Goal: Information Seeking & Learning: Learn about a topic

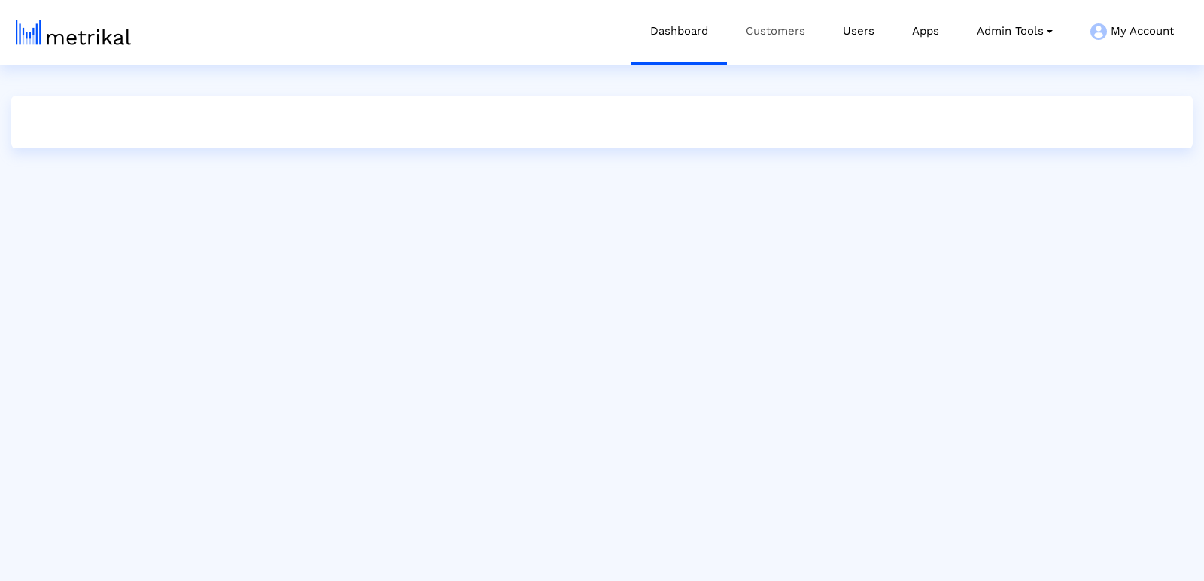
click at [737, 32] on link "Customers" at bounding box center [775, 31] width 97 height 62
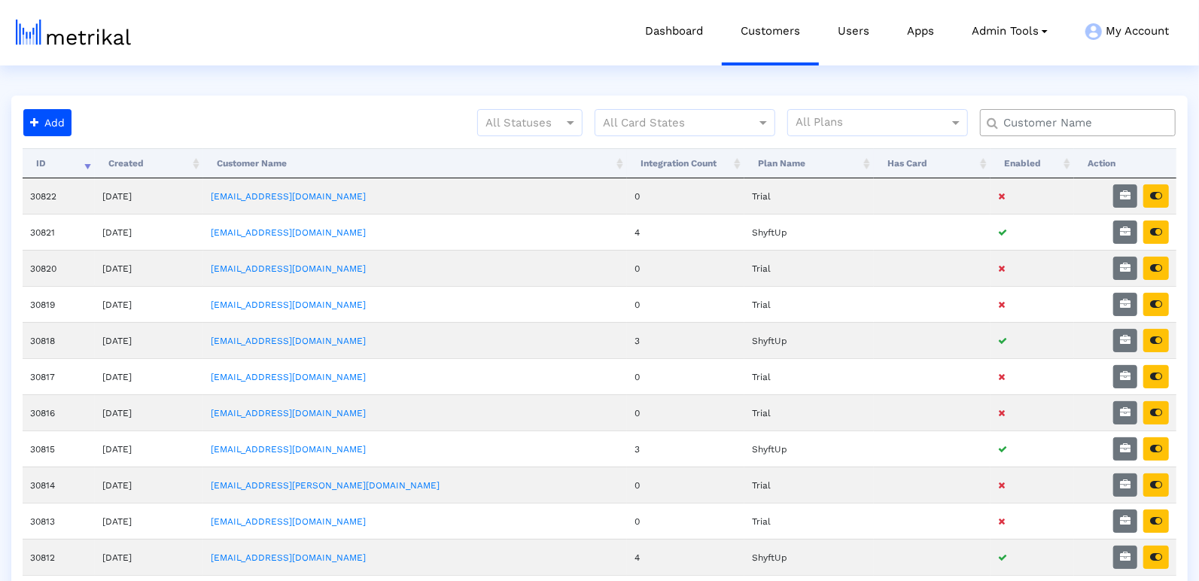
click at [1049, 117] on input "text" at bounding box center [1081, 123] width 177 height 16
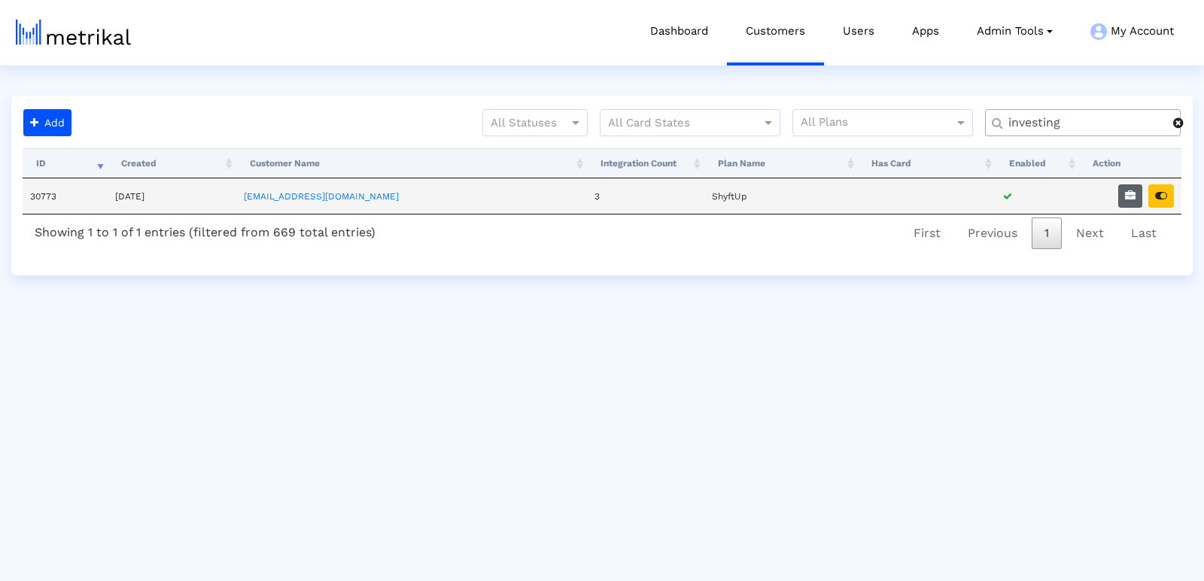
type input "investing"
click at [1124, 196] on button "button" at bounding box center [1131, 195] width 24 height 23
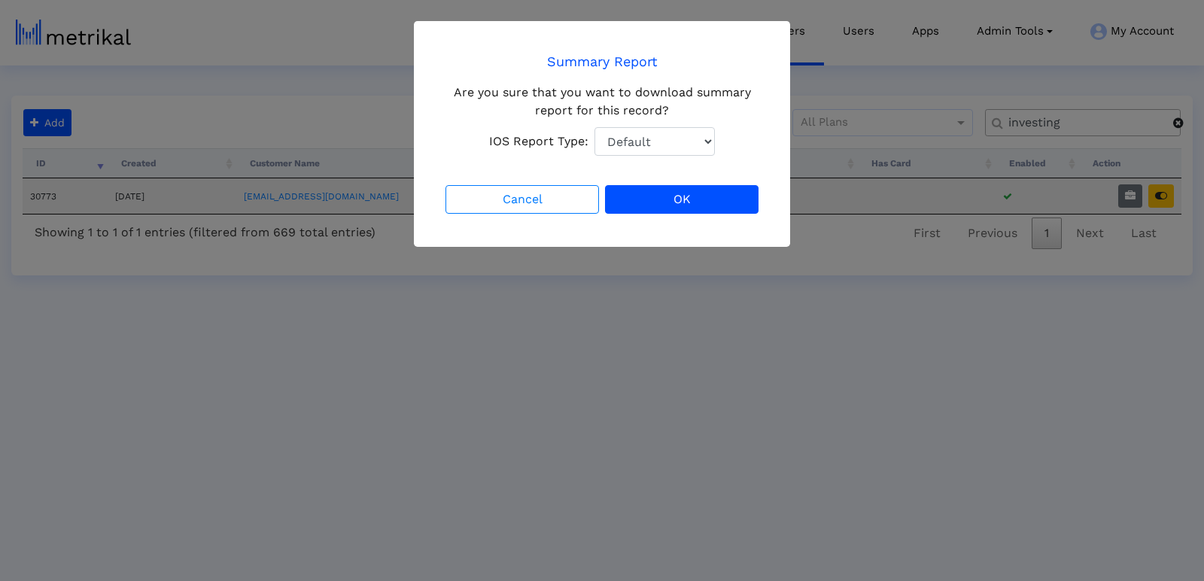
click at [687, 136] on select "Default Total Downloads New Downloads Redownloads" at bounding box center [655, 141] width 120 height 29
select select "1: 1"
click at [595, 127] on select "Default Total Downloads New Downloads Redownloads" at bounding box center [655, 141] width 120 height 29
click at [733, 199] on button "OK" at bounding box center [682, 199] width 154 height 29
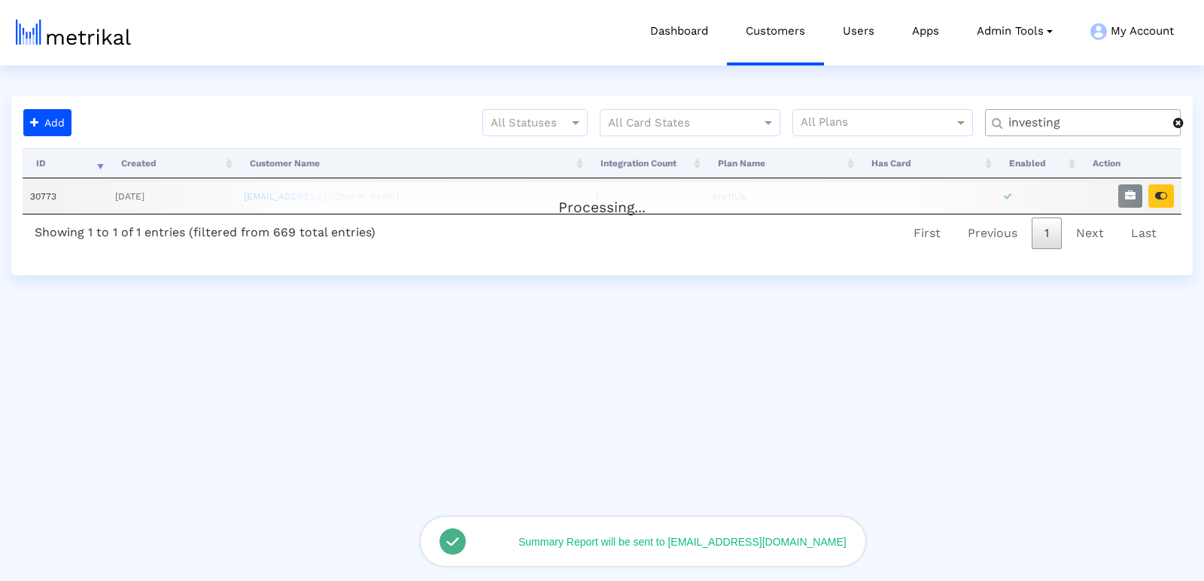
click at [1166, 202] on div "Processing... ID Created Customer Name Integration Count Plan Name Has Card Ena…" at bounding box center [602, 200] width 1159 height 105
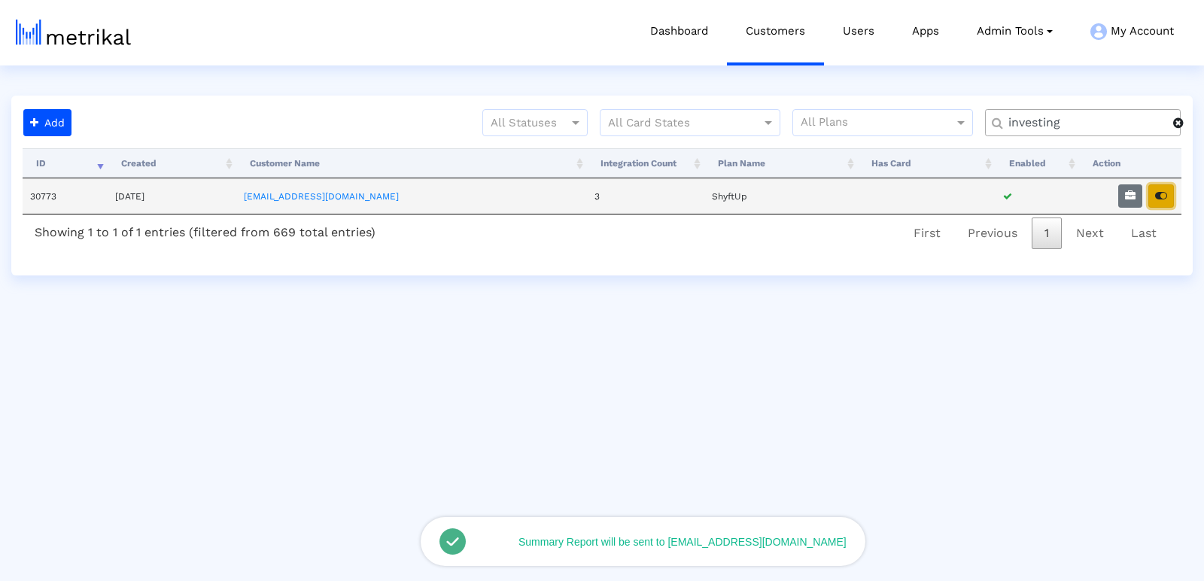
click at [1162, 190] on icon "button" at bounding box center [1162, 195] width 12 height 11
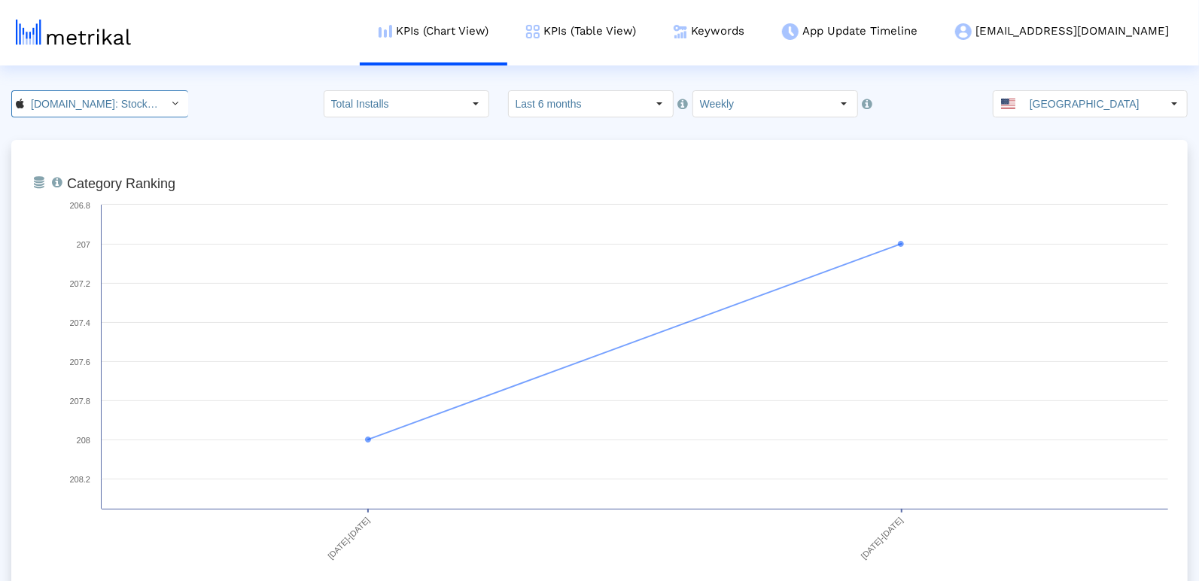
click at [32, 110] on input "[DOMAIN_NAME]: Stock Market < 909998122 >" at bounding box center [92, 104] width 136 height 26
click at [84, 156] on div "[DOMAIN_NAME]: Stock Market <com.fusionmedia.investing>" at bounding box center [91, 155] width 142 height 14
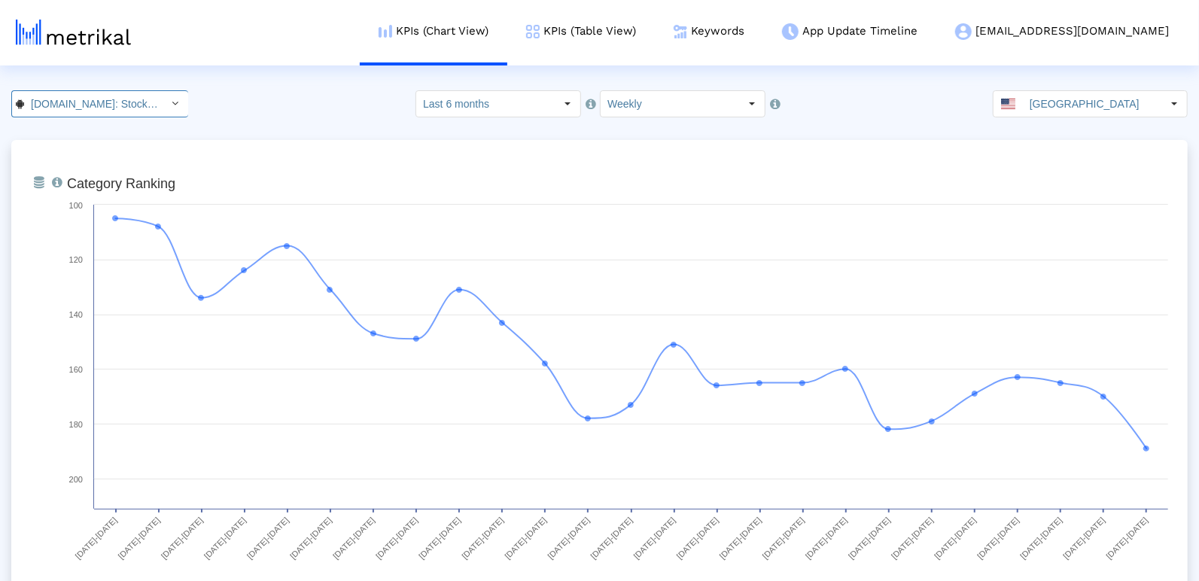
scroll to position [0, 172]
click at [763, 30] on link "Keywords" at bounding box center [709, 31] width 108 height 62
click at [763, 23] on link "Keywords" at bounding box center [709, 31] width 108 height 62
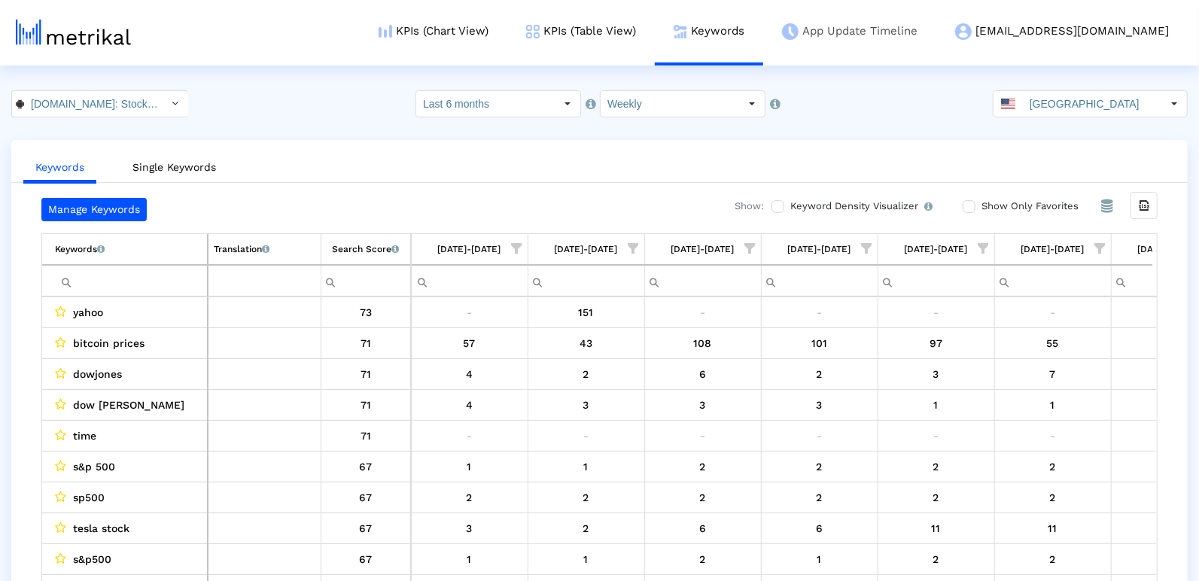
scroll to position [0, 2174]
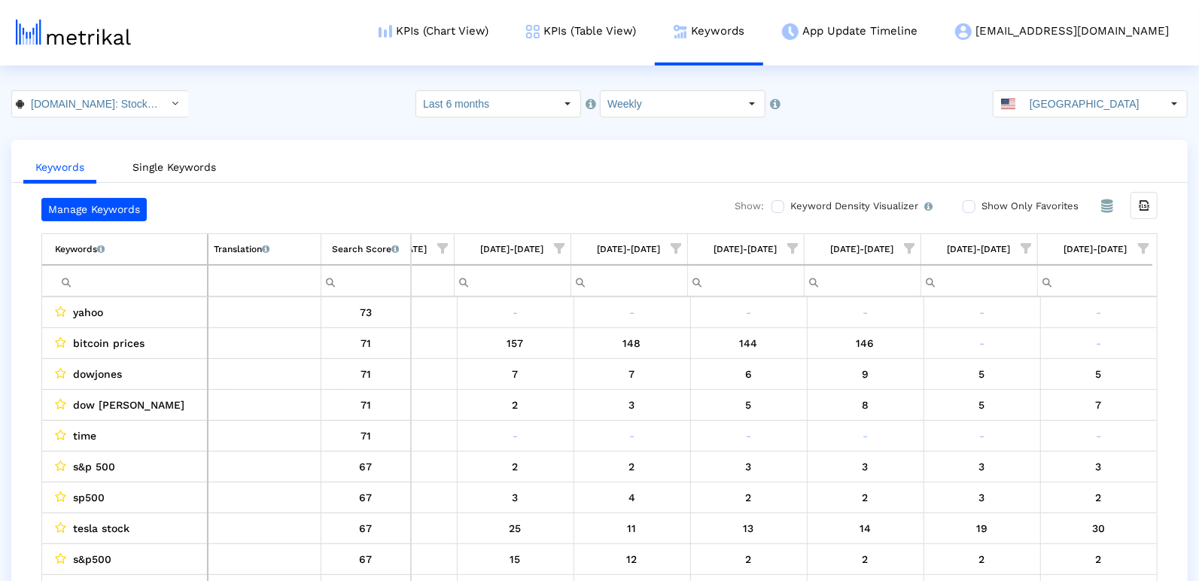
click at [1011, 240] on div "[DATE]-[DATE]" at bounding box center [979, 249] width 63 height 20
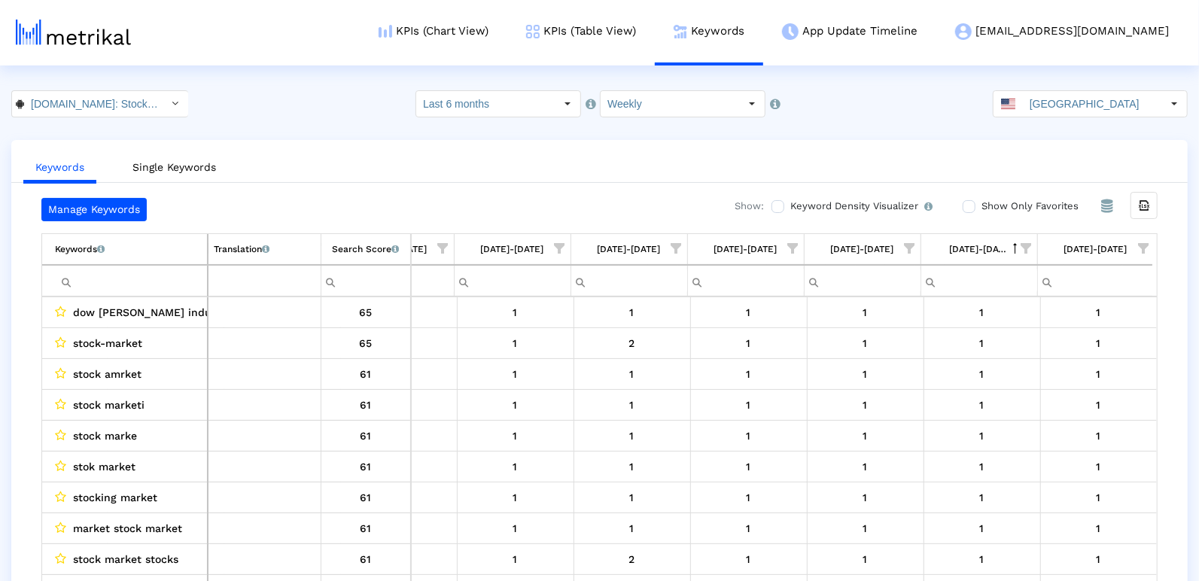
click at [1029, 245] on span "Show filter options for column '09/21/25-09/27/25'" at bounding box center [1027, 248] width 11 height 11
click at [913, 372] on div "Between 2-3" at bounding box center [953, 384] width 135 height 29
click at [901, 414] on div "Between 4-5" at bounding box center [953, 414] width 135 height 29
click at [877, 475] on div "OK" at bounding box center [900, 478] width 74 height 23
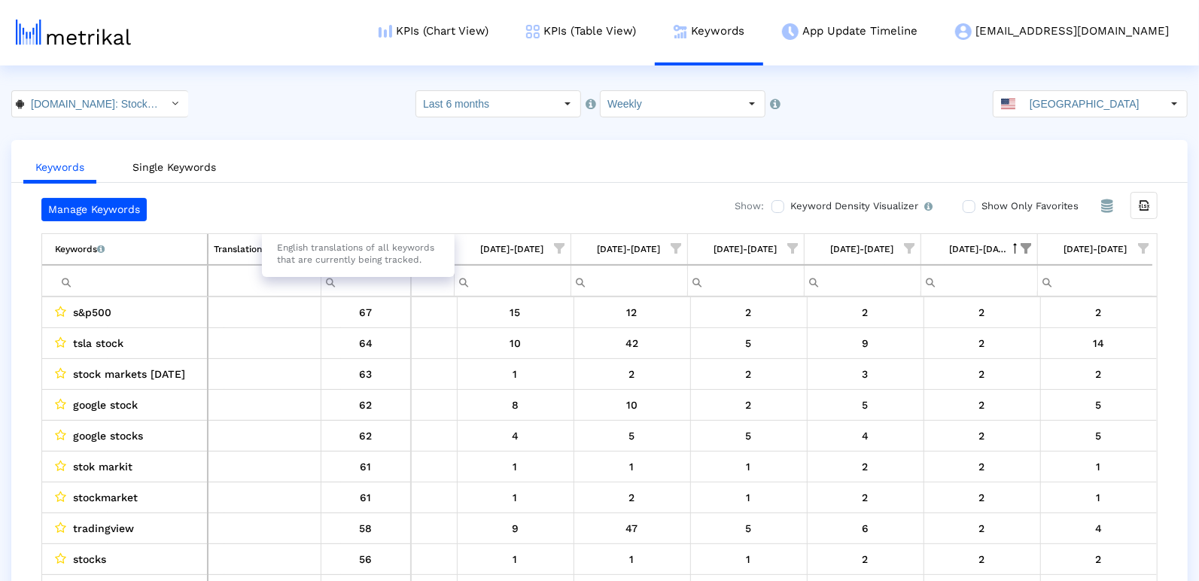
click at [344, 252] on div "English translations of all keywords that are currently being tracked." at bounding box center [358, 253] width 193 height 47
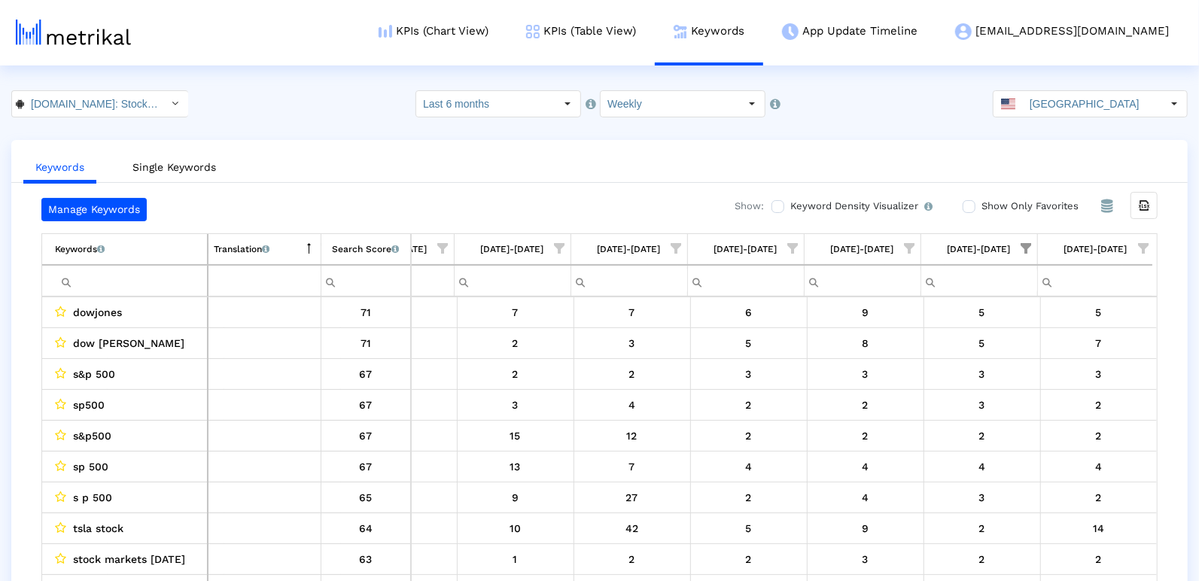
click at [1141, 245] on span "Show filter options for column '09/28/25-10/04/25'" at bounding box center [1143, 248] width 11 height 11
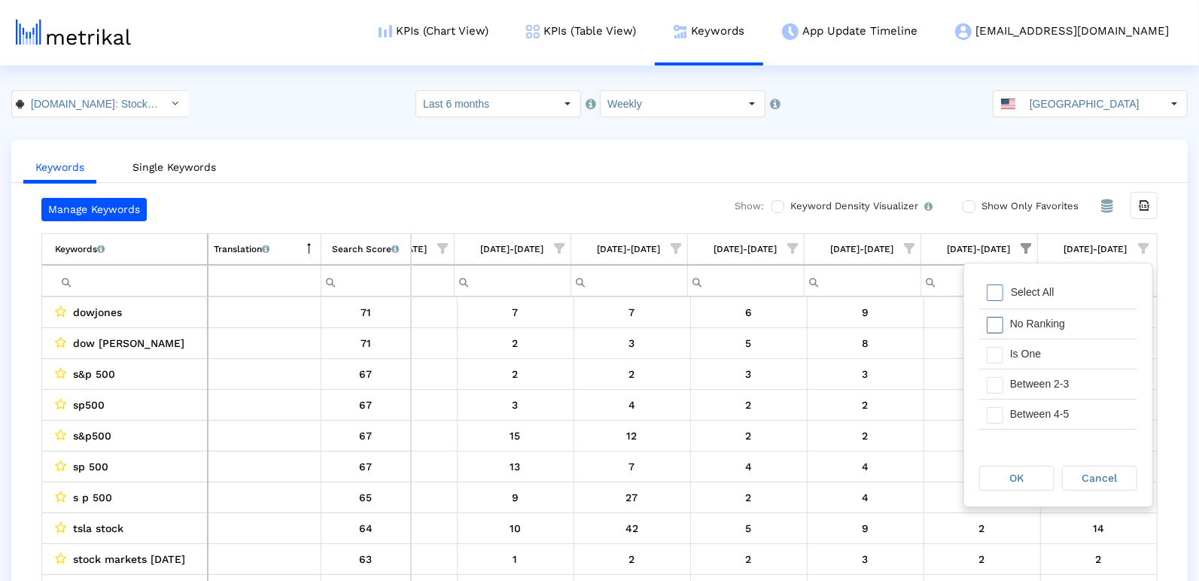
click at [988, 292] on span "Filter options" at bounding box center [995, 293] width 17 height 17
click at [991, 358] on span "Filter options" at bounding box center [995, 355] width 17 height 17
drag, startPoint x: 998, startPoint y: 376, endPoint x: 998, endPoint y: 401, distance: 25.6
click at [999, 377] on span "Filter options" at bounding box center [995, 385] width 17 height 17
click at [998, 416] on span "Filter options" at bounding box center [995, 415] width 17 height 17
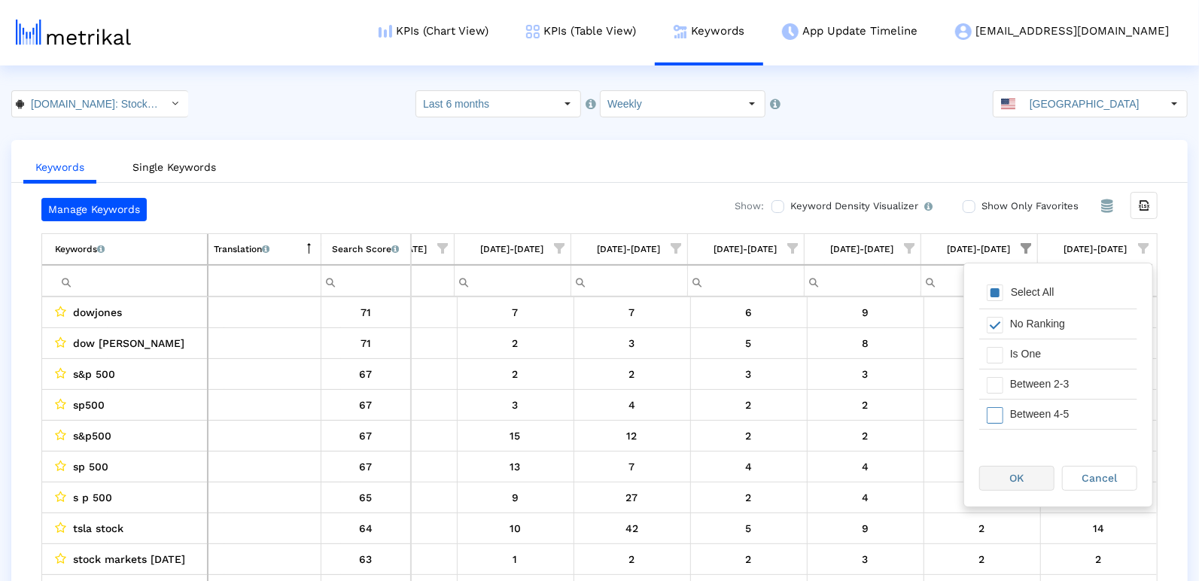
drag, startPoint x: 1025, startPoint y: 475, endPoint x: 991, endPoint y: 445, distance: 44.8
click at [1024, 474] on div "OK" at bounding box center [1017, 478] width 74 height 23
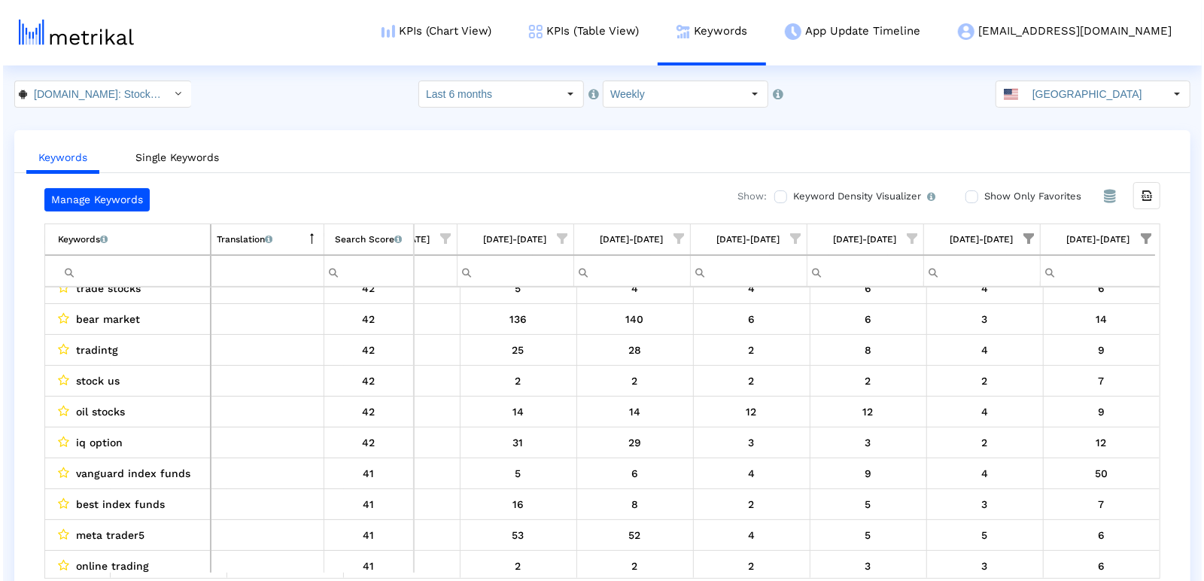
scroll to position [0, 0]
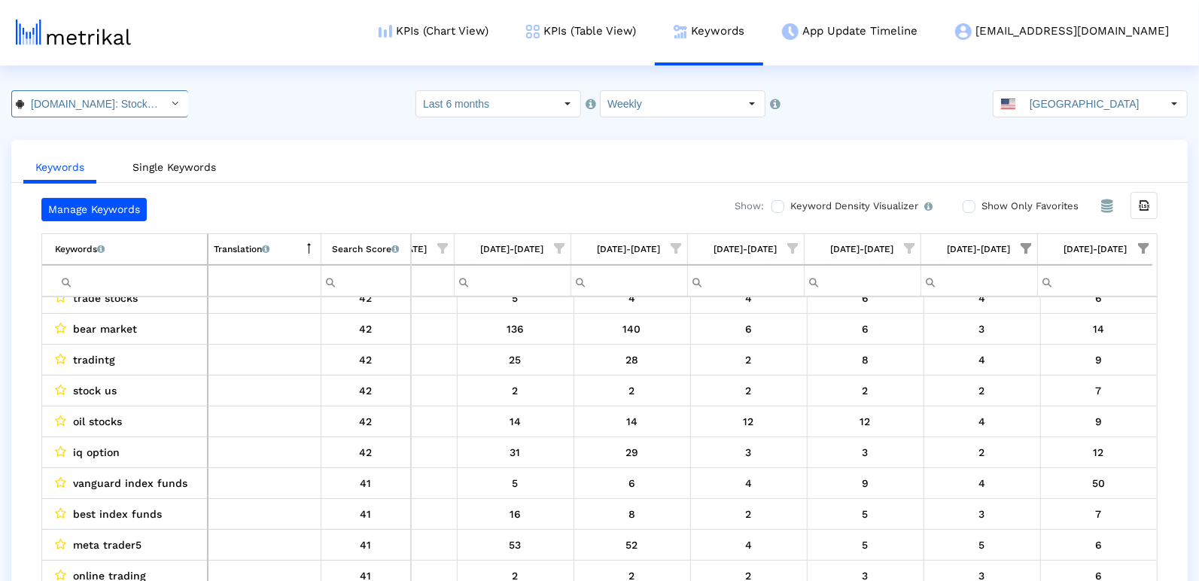
click at [137, 107] on input "[DOMAIN_NAME]: Stock Market < com.fusionmedia.investing >" at bounding box center [92, 104] width 136 height 26
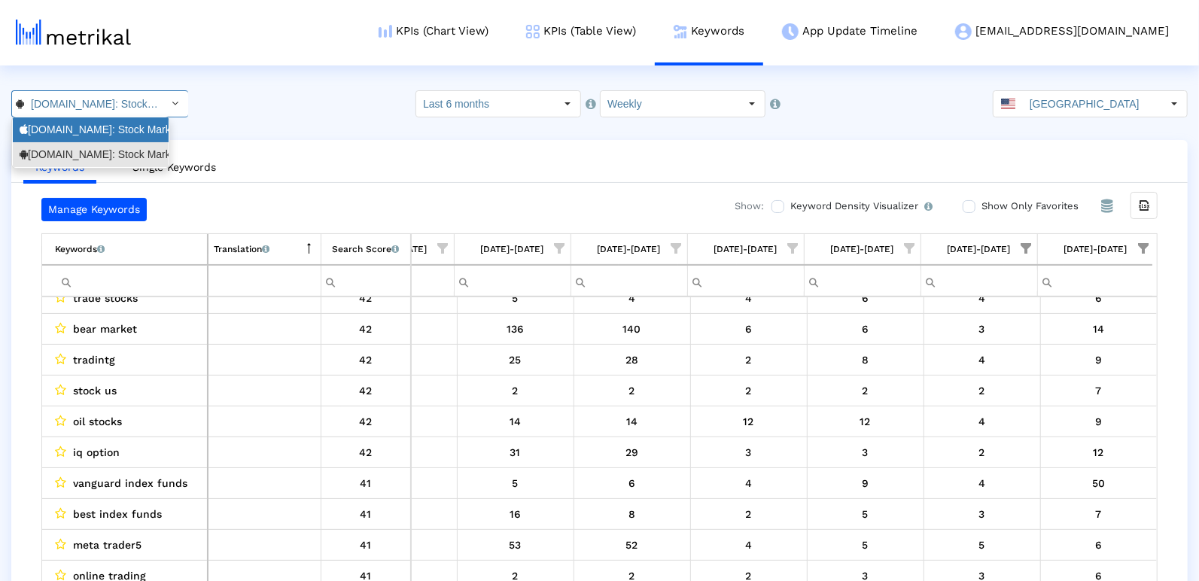
drag, startPoint x: 109, startPoint y: 123, endPoint x: 601, endPoint y: 170, distance: 494.6
click at [109, 123] on div "[DOMAIN_NAME]: Stock Market <909998122>" at bounding box center [91, 130] width 142 height 14
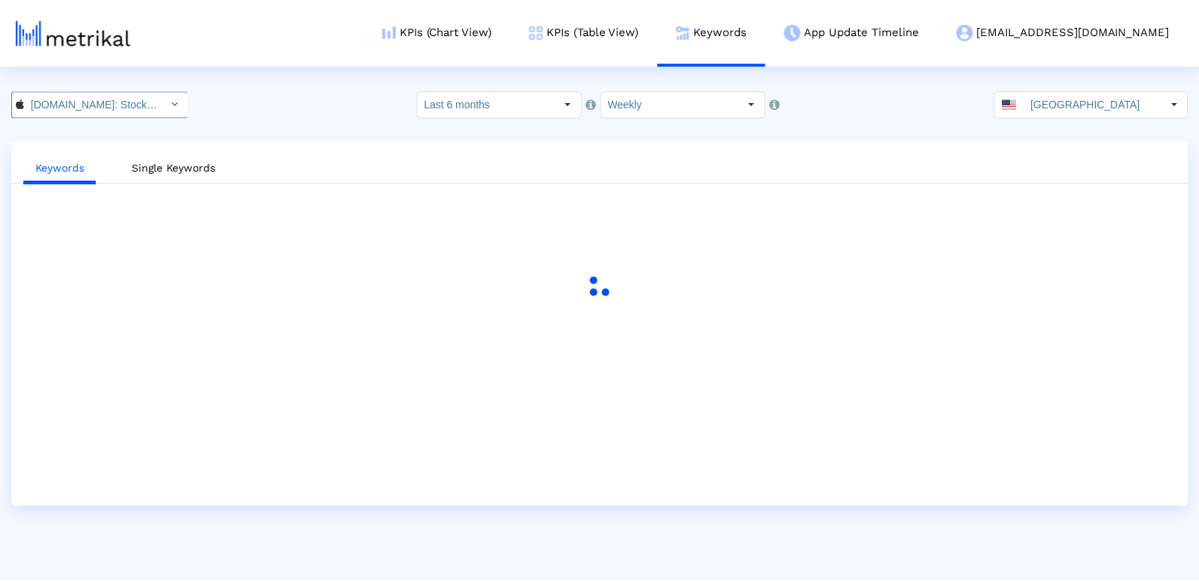
scroll to position [0, 99]
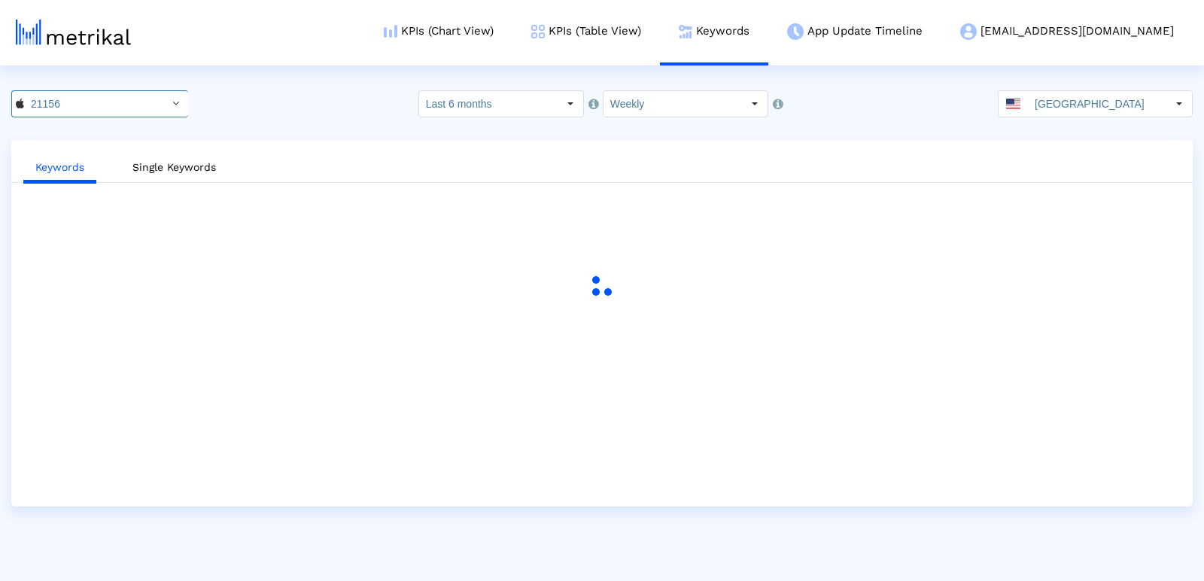
click at [1111, 102] on input "[GEOGRAPHIC_DATA]" at bounding box center [1097, 104] width 139 height 26
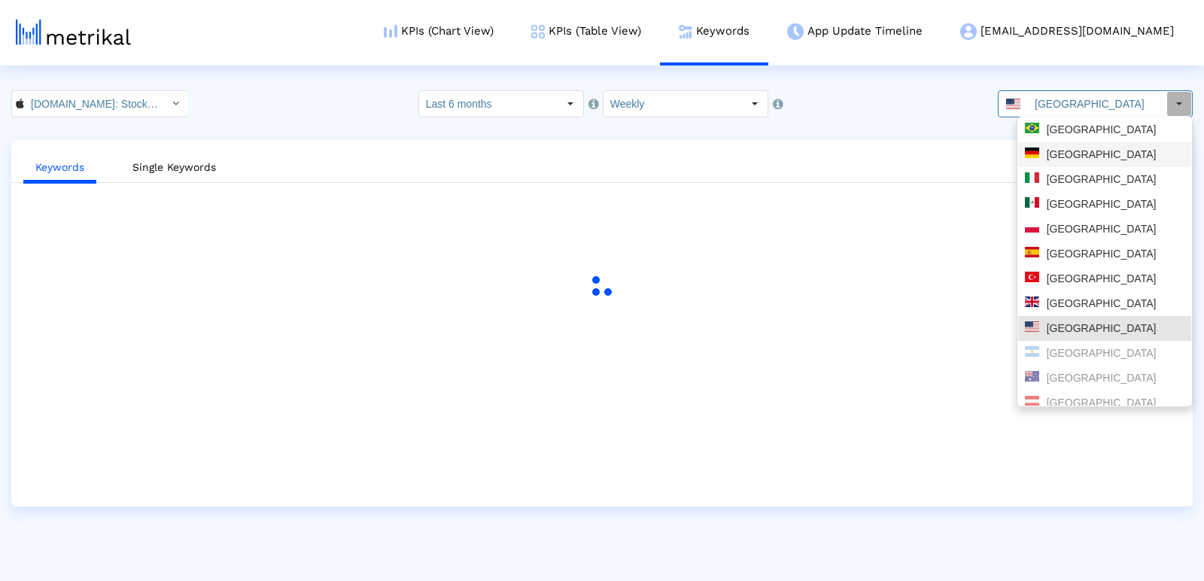
click at [1067, 130] on div "[GEOGRAPHIC_DATA]" at bounding box center [1105, 130] width 160 height 14
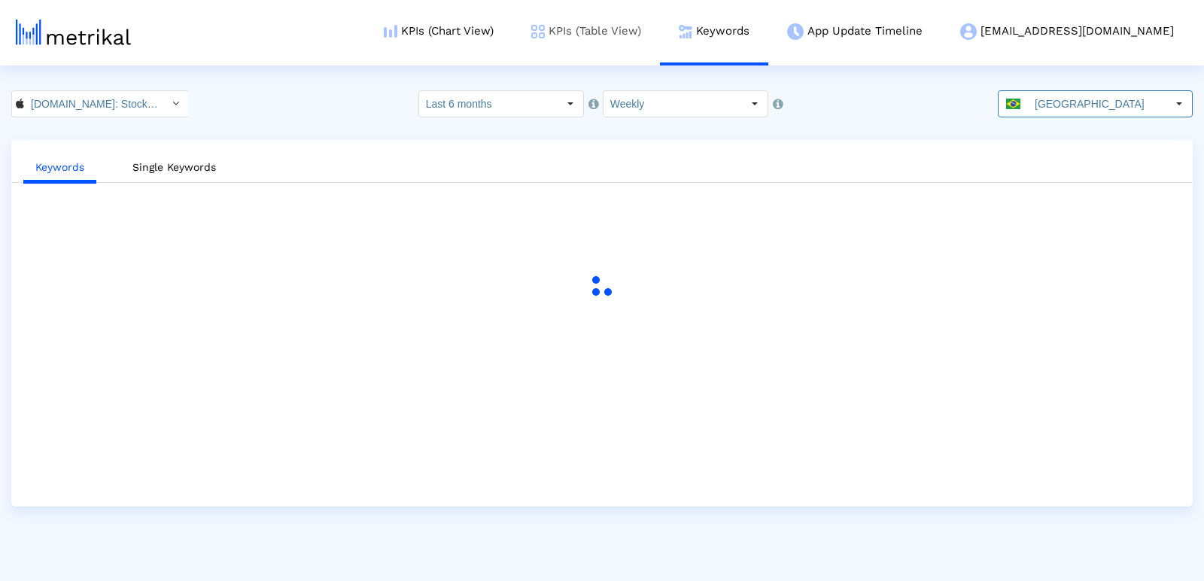
click at [622, 50] on link "KPIs (Table View)" at bounding box center [587, 31] width 148 height 62
click at [634, 33] on link "KPIs (Table View)" at bounding box center [587, 31] width 148 height 62
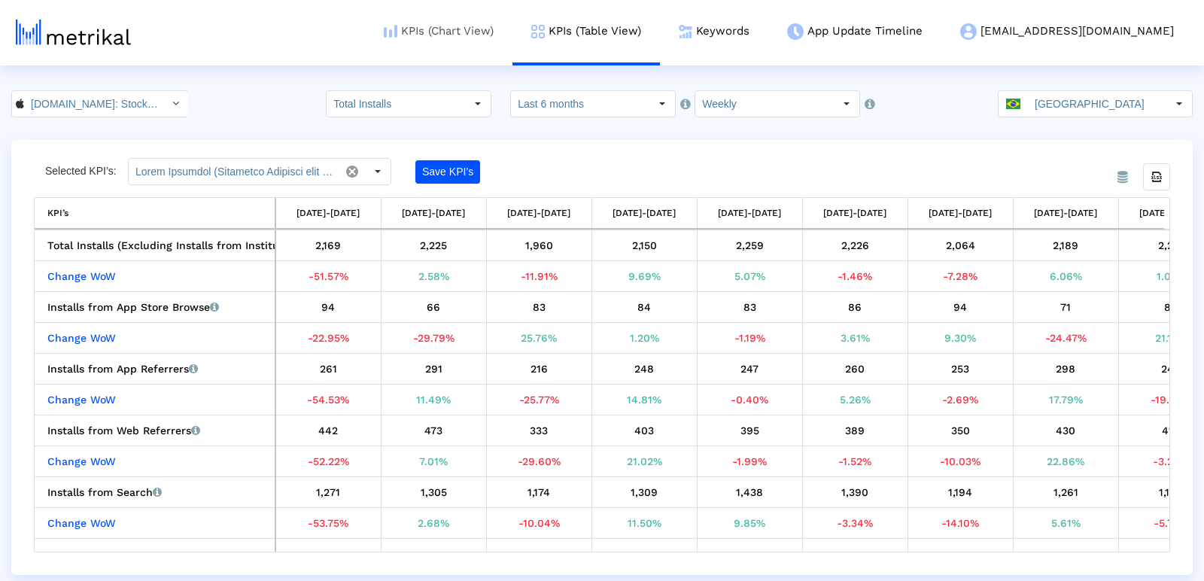
click at [481, 36] on link "KPIs (Chart View)" at bounding box center [439, 31] width 148 height 62
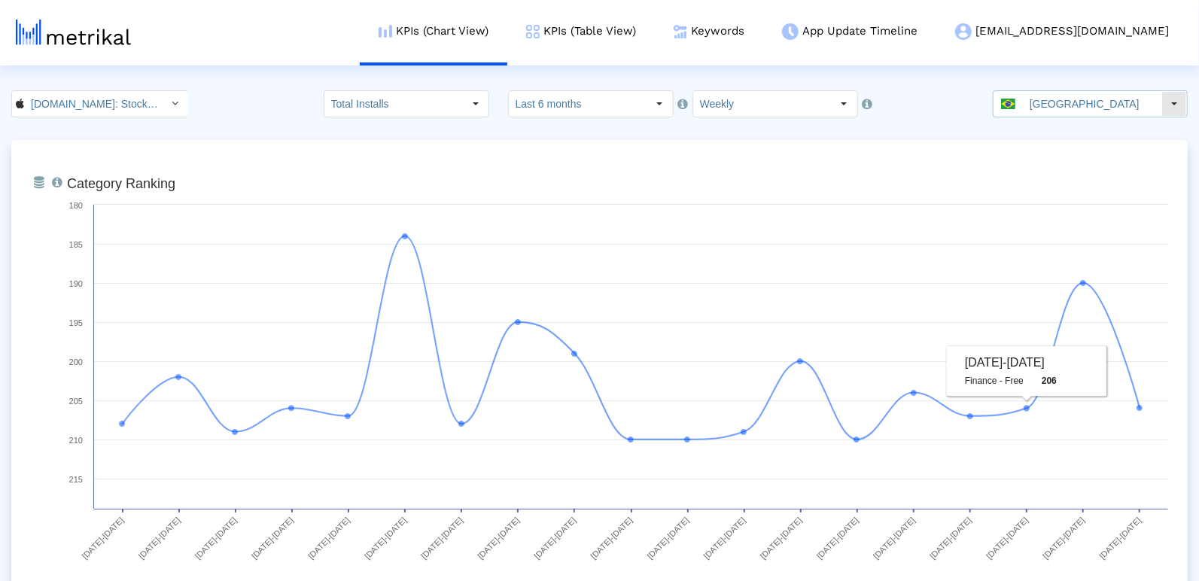
click at [1067, 107] on input "[GEOGRAPHIC_DATA]" at bounding box center [1092, 104] width 139 height 26
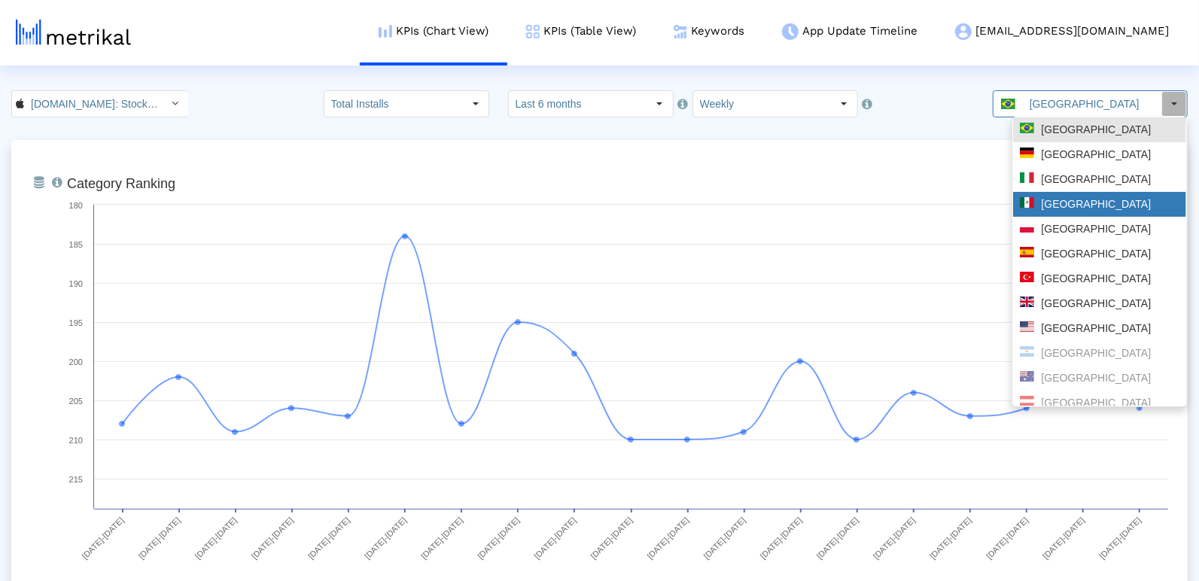
click at [1048, 208] on div "[GEOGRAPHIC_DATA]" at bounding box center [1100, 204] width 160 height 14
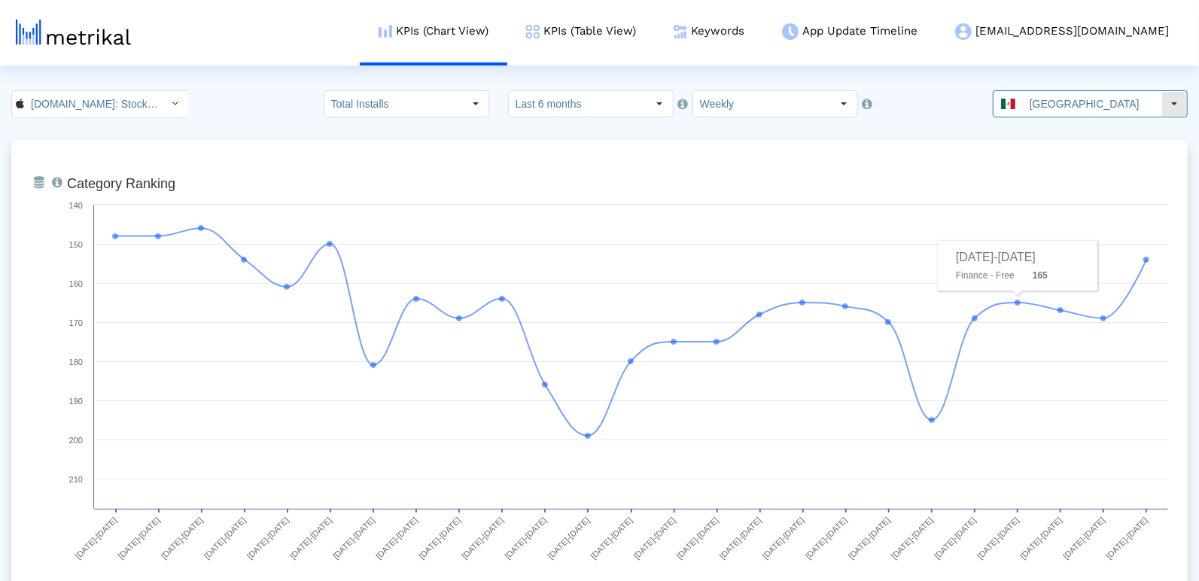
drag, startPoint x: 1067, startPoint y: 112, endPoint x: 1074, endPoint y: 117, distance: 9.2
click at [1058, 108] on input "[GEOGRAPHIC_DATA]" at bounding box center [1092, 104] width 139 height 26
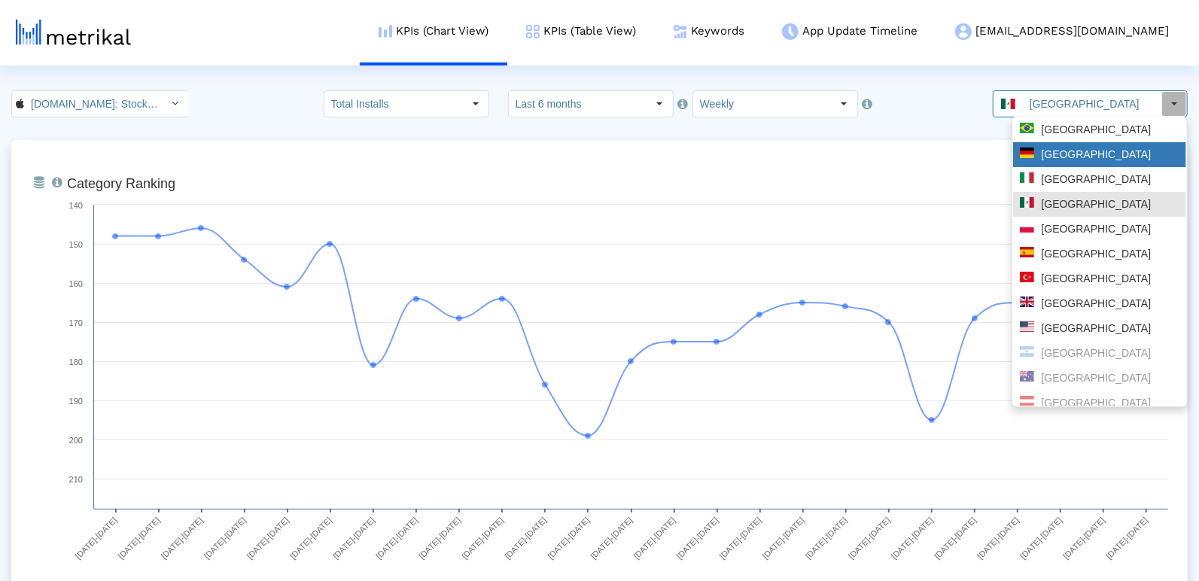
click at [1064, 160] on div "[GEOGRAPHIC_DATA]" at bounding box center [1100, 155] width 160 height 14
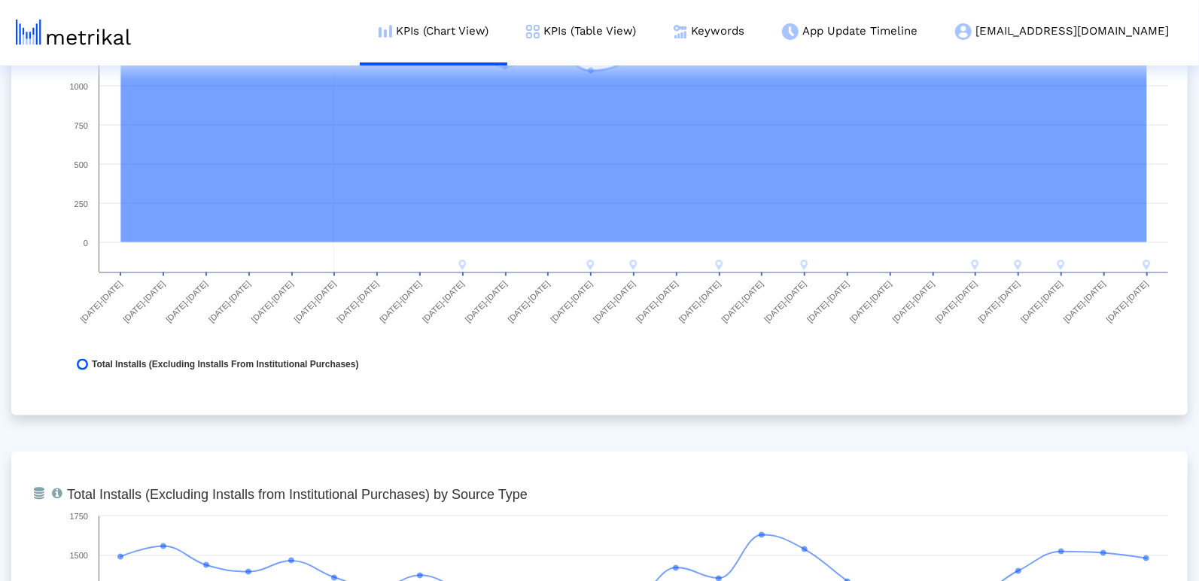
scroll to position [1707, 0]
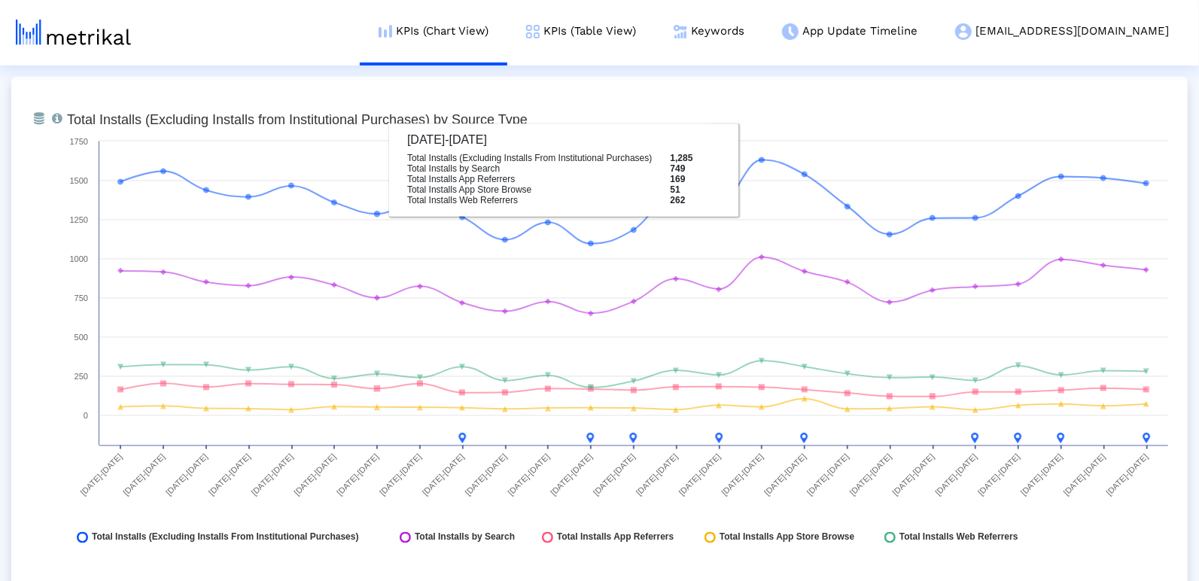
click at [170, 35] on div "KPIs (Chart View) KPIs (Table View) Keywords App Update Timeline [EMAIL_ADDRESS…" at bounding box center [613, 32] width 1149 height 65
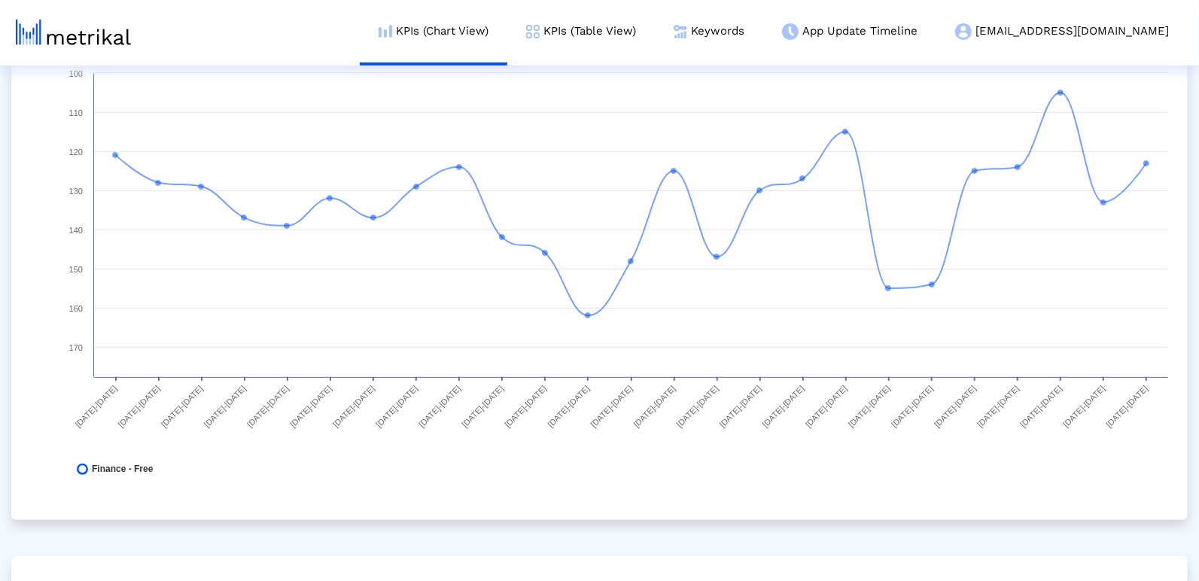
scroll to position [0, 0]
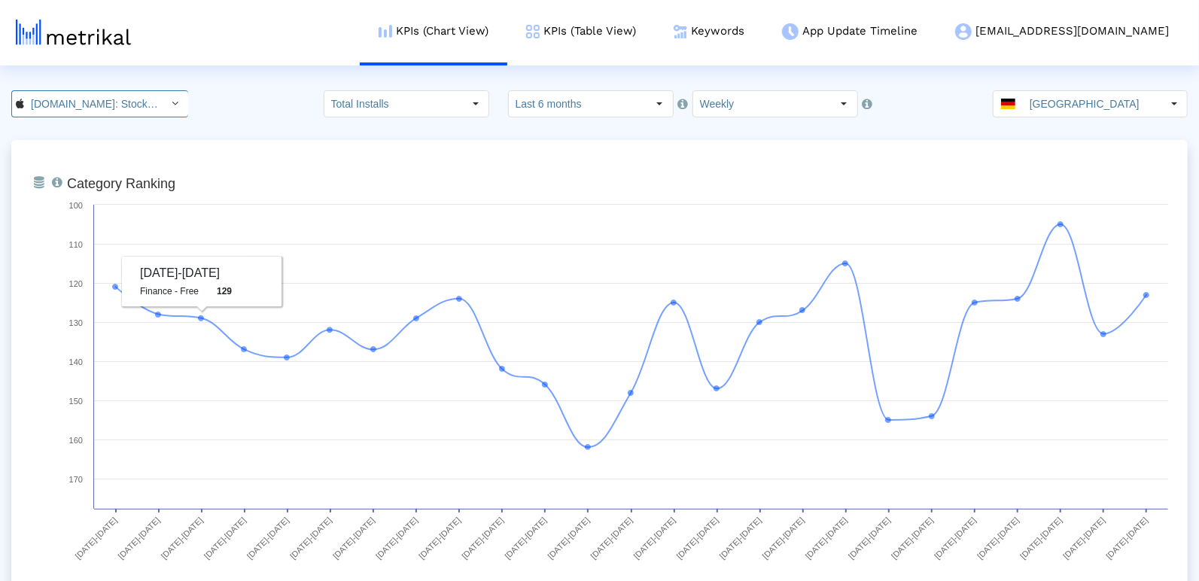
click at [163, 102] on div "Select" at bounding box center [175, 104] width 24 height 24
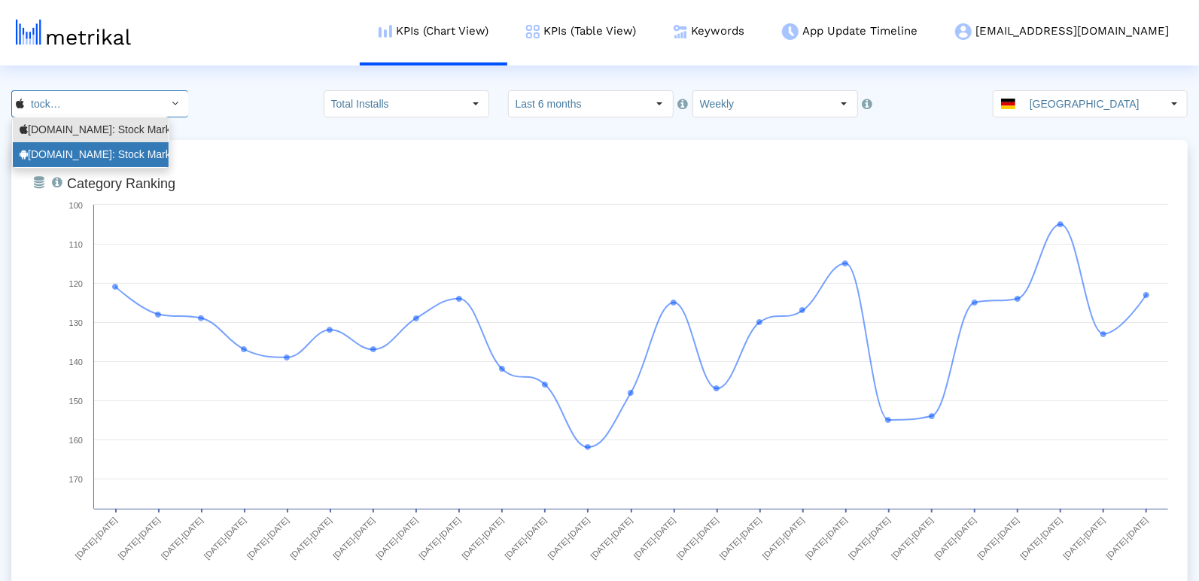
click at [109, 151] on div "[DOMAIN_NAME]: Stock Market <com.fusionmedia.investing>" at bounding box center [91, 155] width 142 height 14
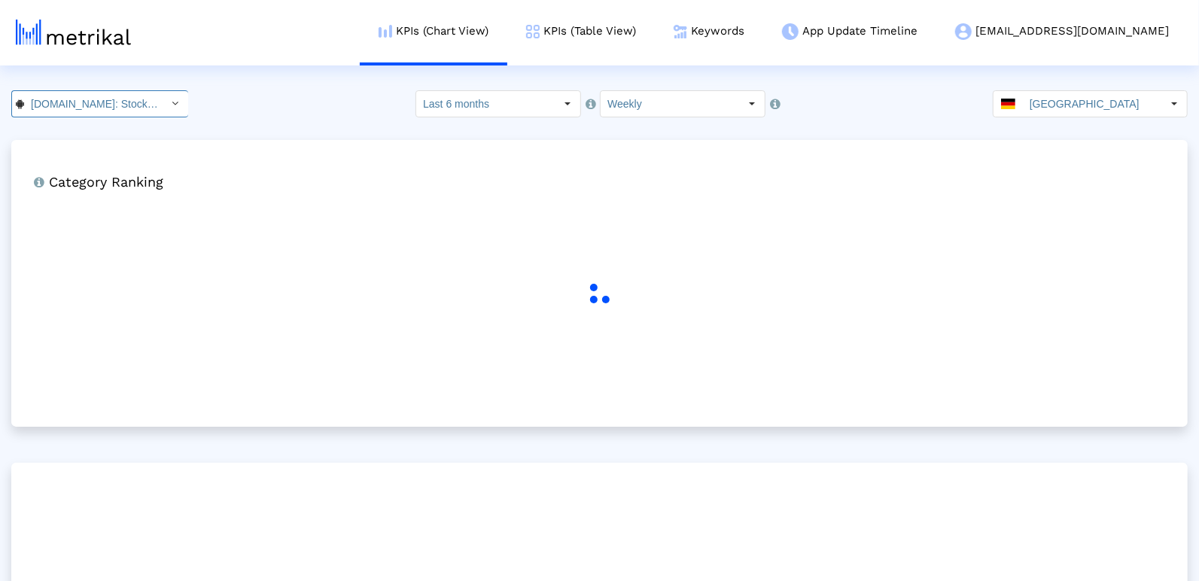
scroll to position [0, 172]
click at [1072, 101] on input "[GEOGRAPHIC_DATA]" at bounding box center [1092, 104] width 139 height 26
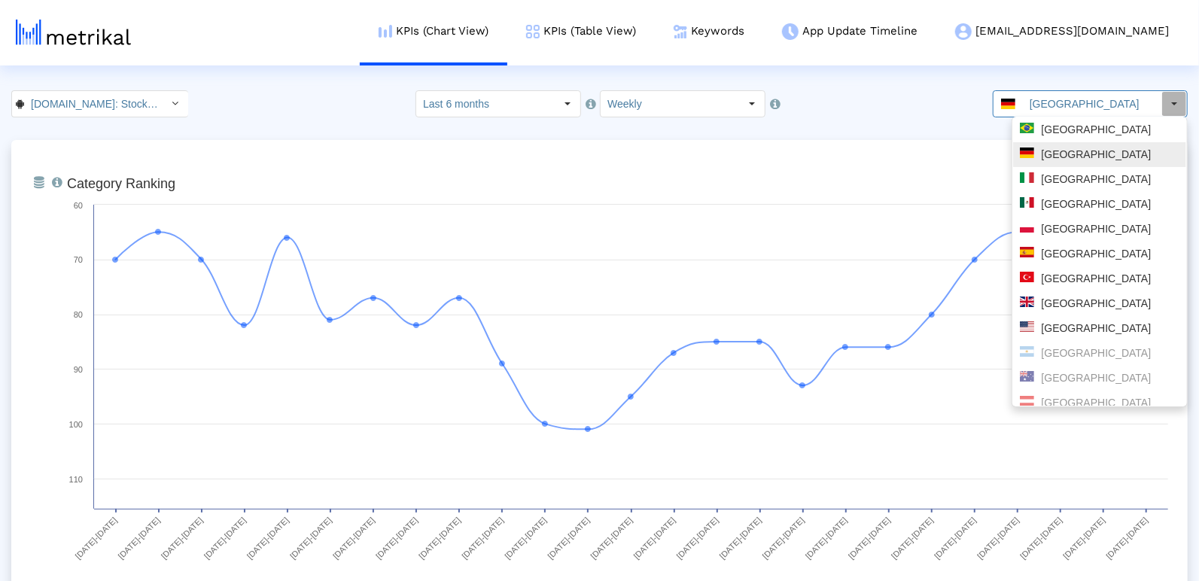
click at [1034, 126] on div "[GEOGRAPHIC_DATA]" at bounding box center [1100, 130] width 160 height 14
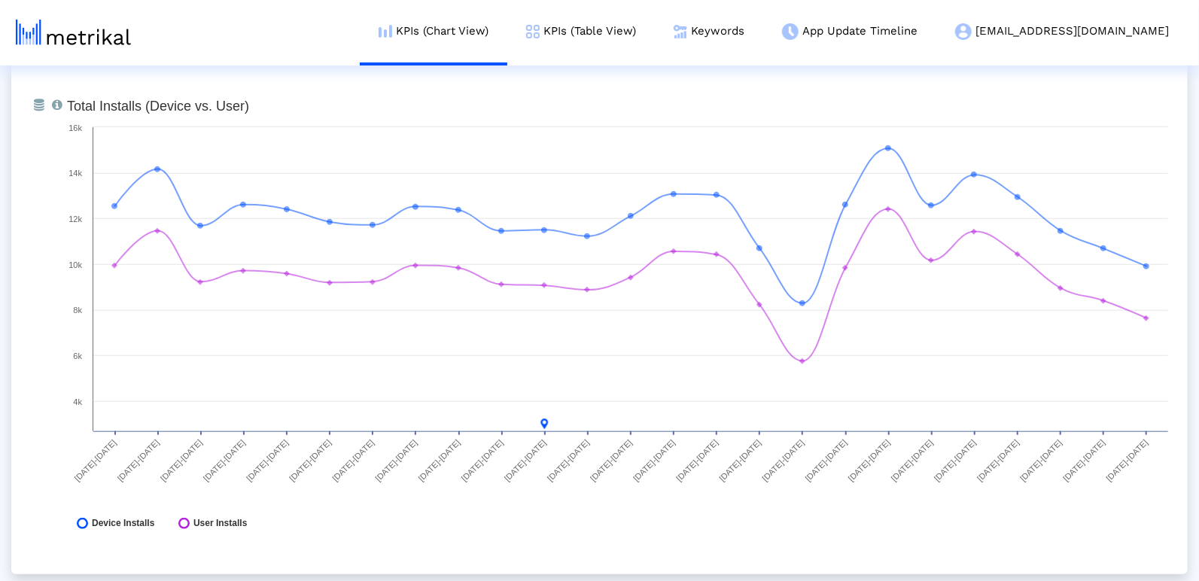
scroll to position [630, 0]
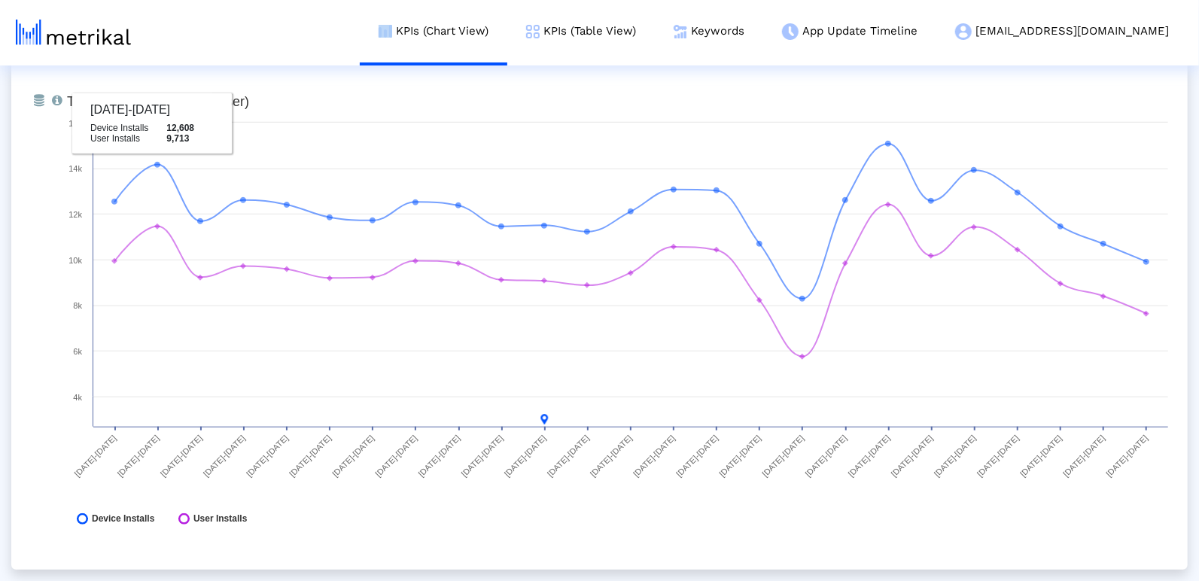
click at [315, 37] on div "KPIs (Chart View) KPIs (Table View) Keywords App Update Timeline [EMAIL_ADDRESS…" at bounding box center [613, 32] width 1149 height 65
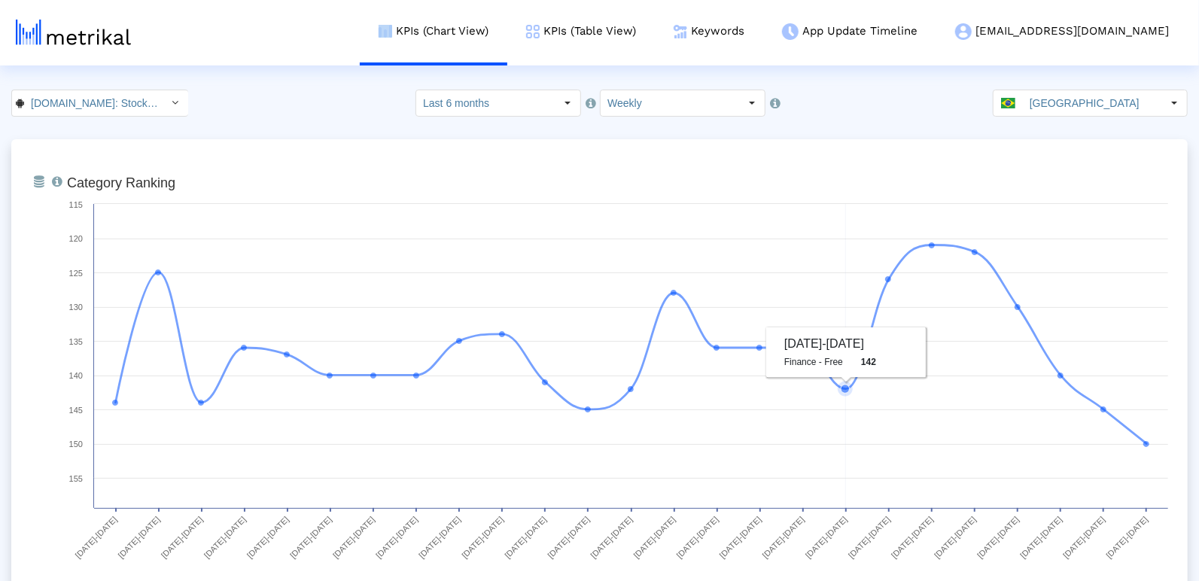
scroll to position [0, 0]
click at [1083, 102] on input "[GEOGRAPHIC_DATA]" at bounding box center [1092, 104] width 139 height 26
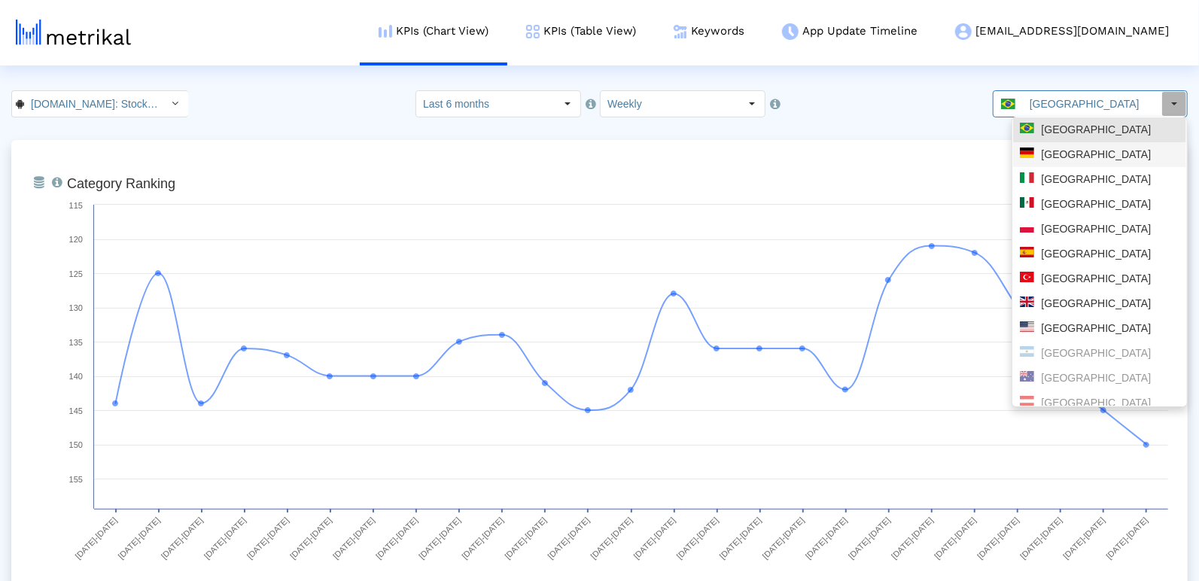
click at [1089, 161] on div "[GEOGRAPHIC_DATA]" at bounding box center [1100, 155] width 160 height 14
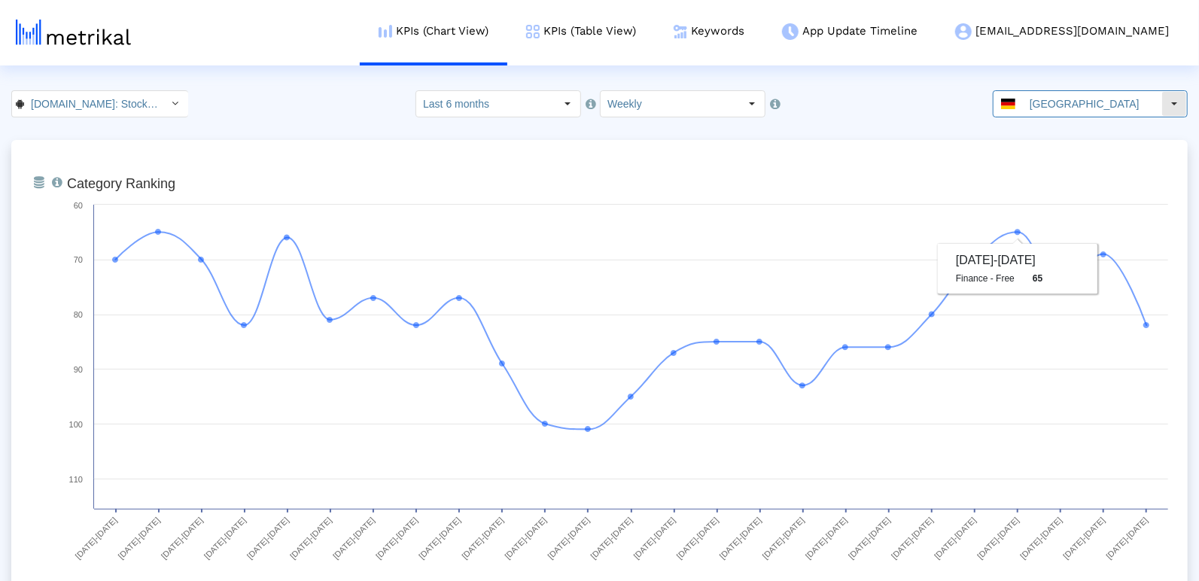
drag, startPoint x: 1072, startPoint y: 101, endPoint x: 1077, endPoint y: 142, distance: 41.7
click at [1072, 104] on input "[GEOGRAPHIC_DATA]" at bounding box center [1092, 104] width 139 height 26
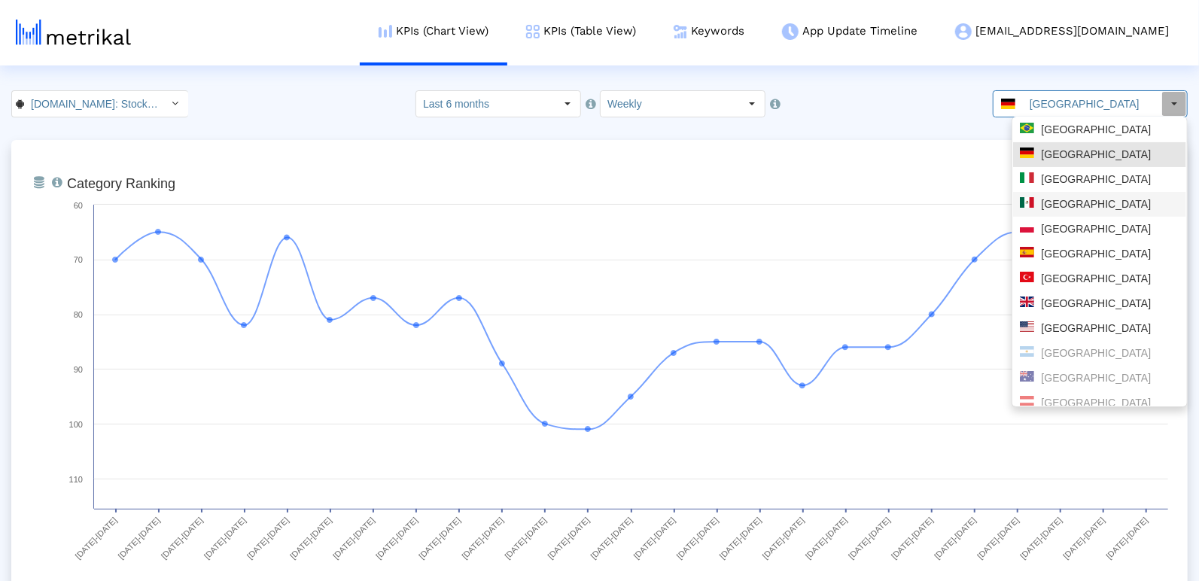
click at [1086, 215] on div "[GEOGRAPHIC_DATA]" at bounding box center [1099, 204] width 173 height 25
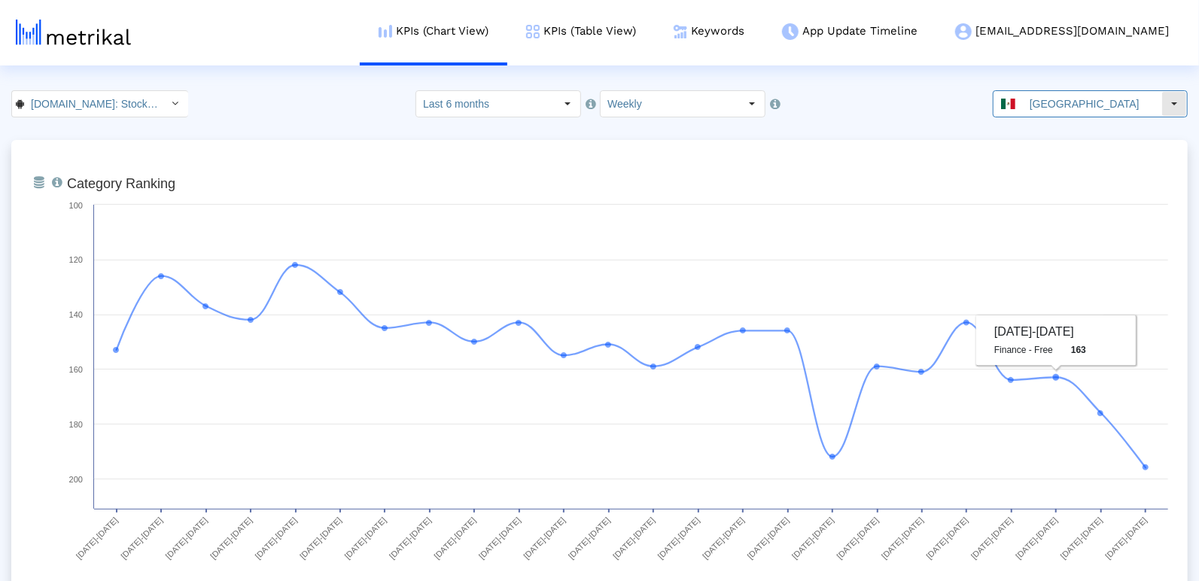
click at [1104, 94] on input "[GEOGRAPHIC_DATA]" at bounding box center [1092, 104] width 139 height 26
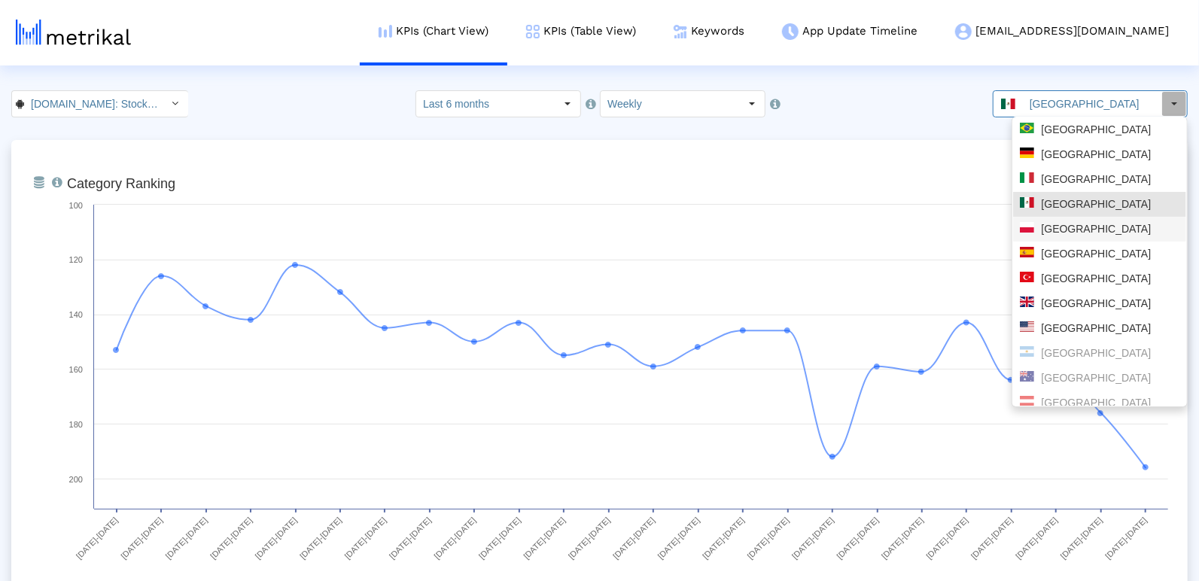
click at [1087, 237] on div "[GEOGRAPHIC_DATA]" at bounding box center [1099, 229] width 173 height 25
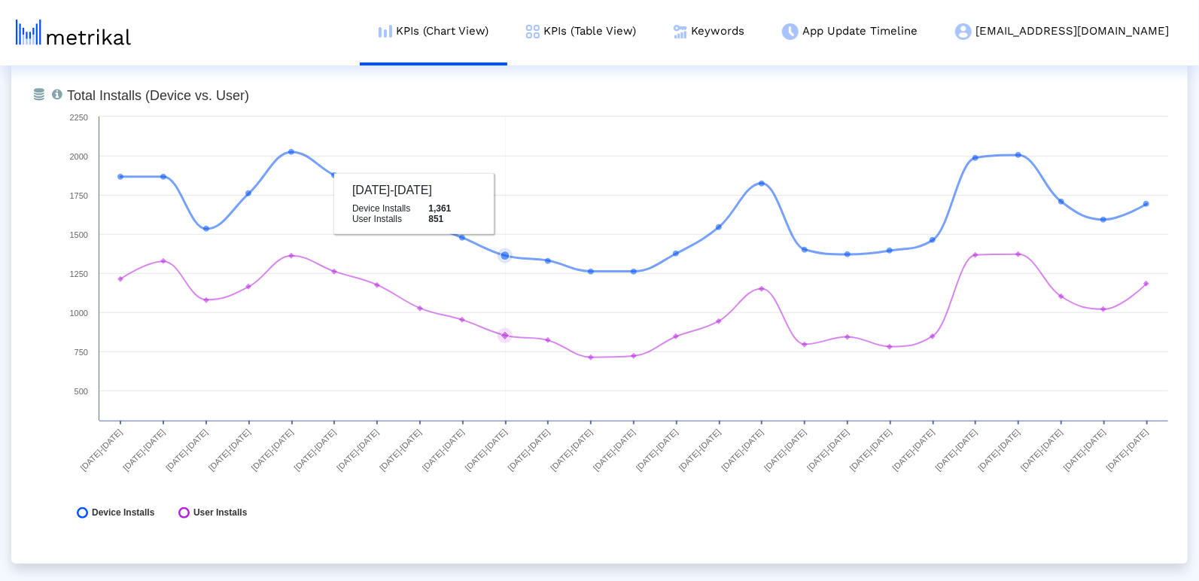
scroll to position [600, 0]
